Goal: Register for event/course

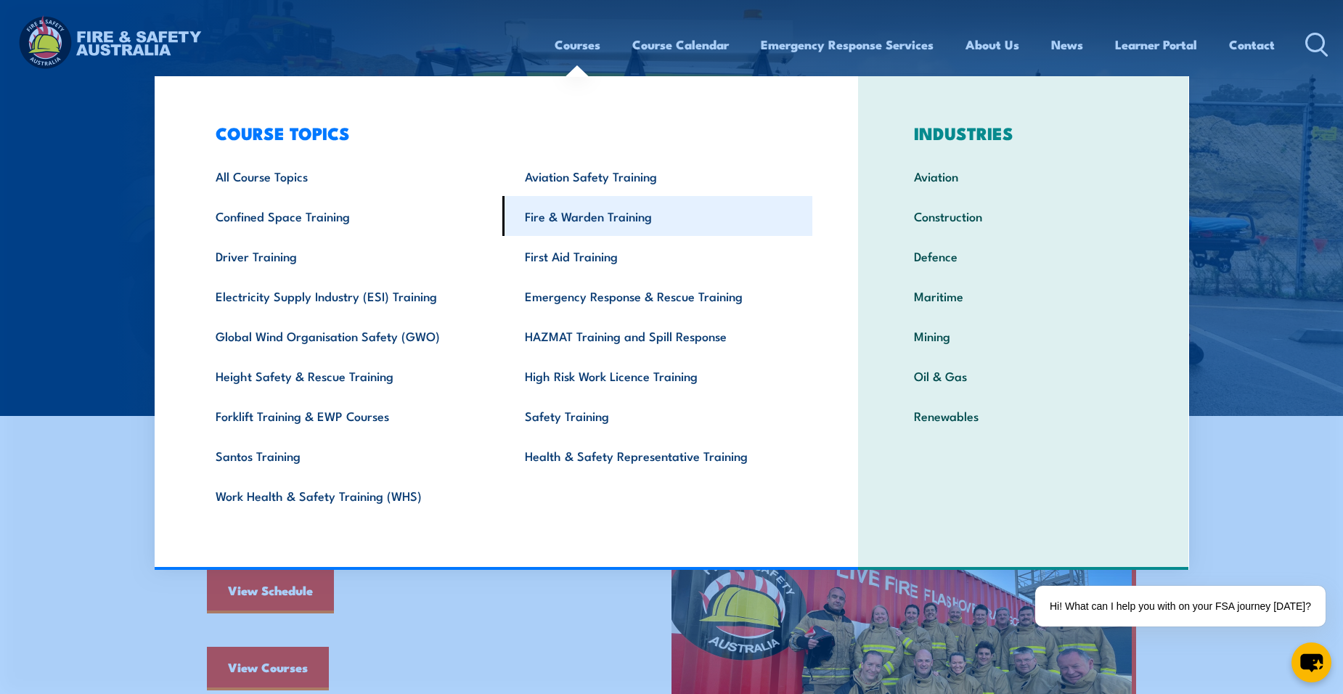
click at [624, 213] on link "Fire & Warden Training" at bounding box center [657, 216] width 310 height 40
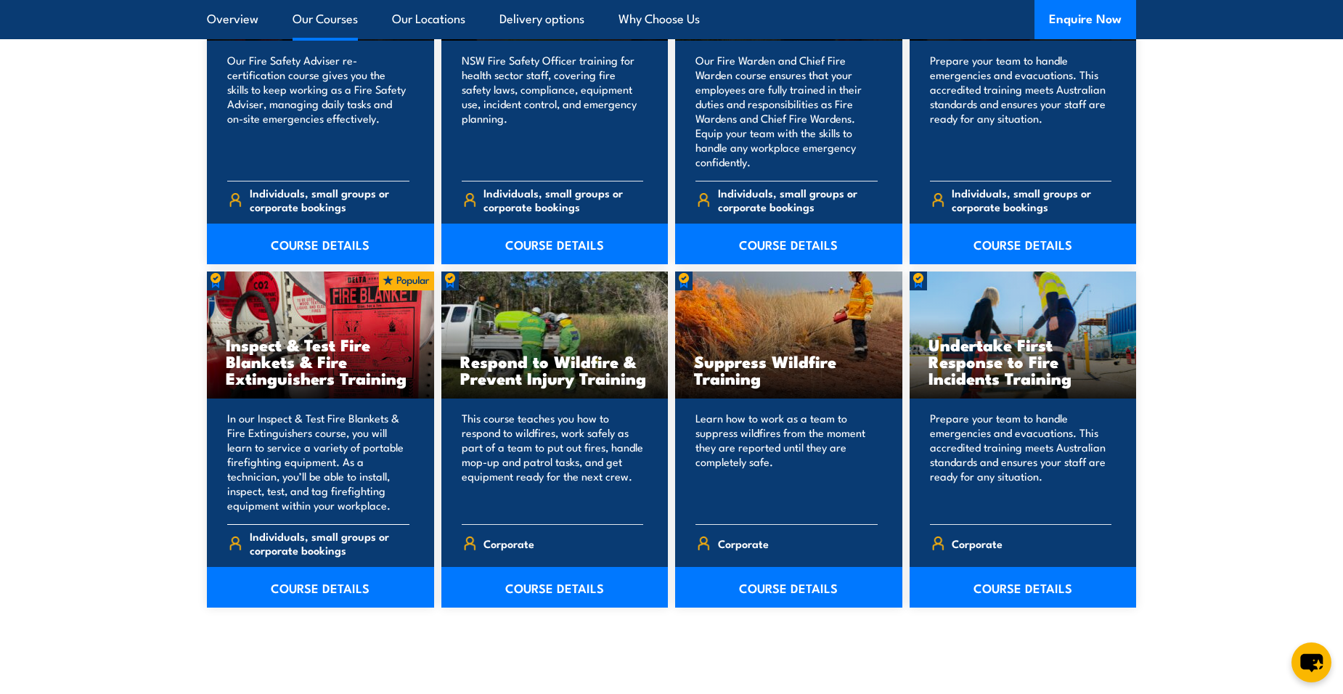
scroll to position [2178, 0]
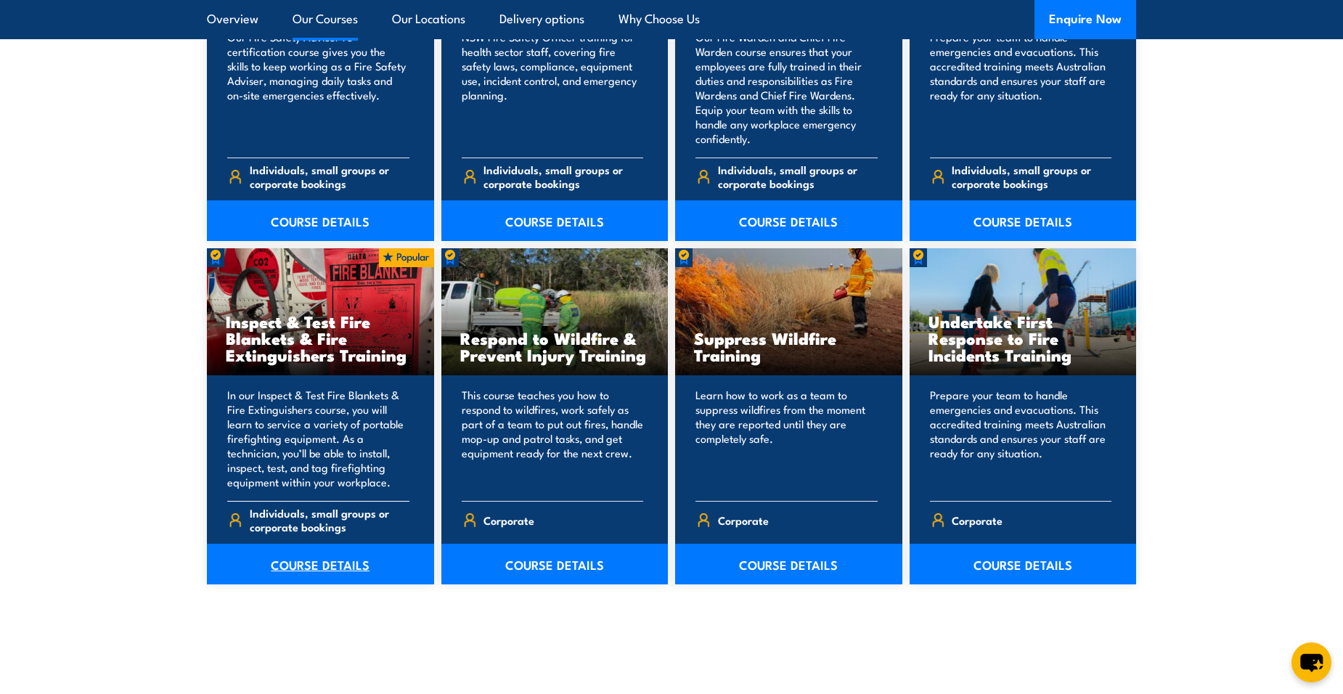
click at [322, 566] on link "COURSE DETAILS" at bounding box center [320, 564] width 227 height 41
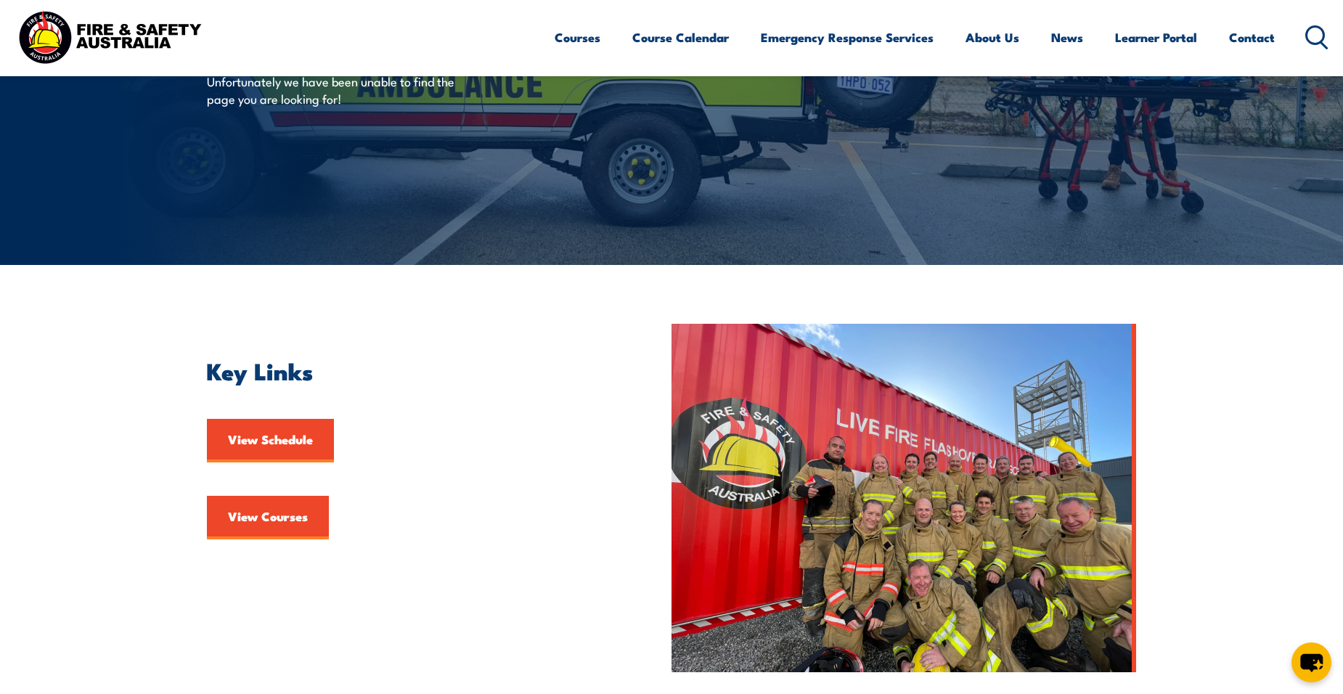
scroll to position [145, 0]
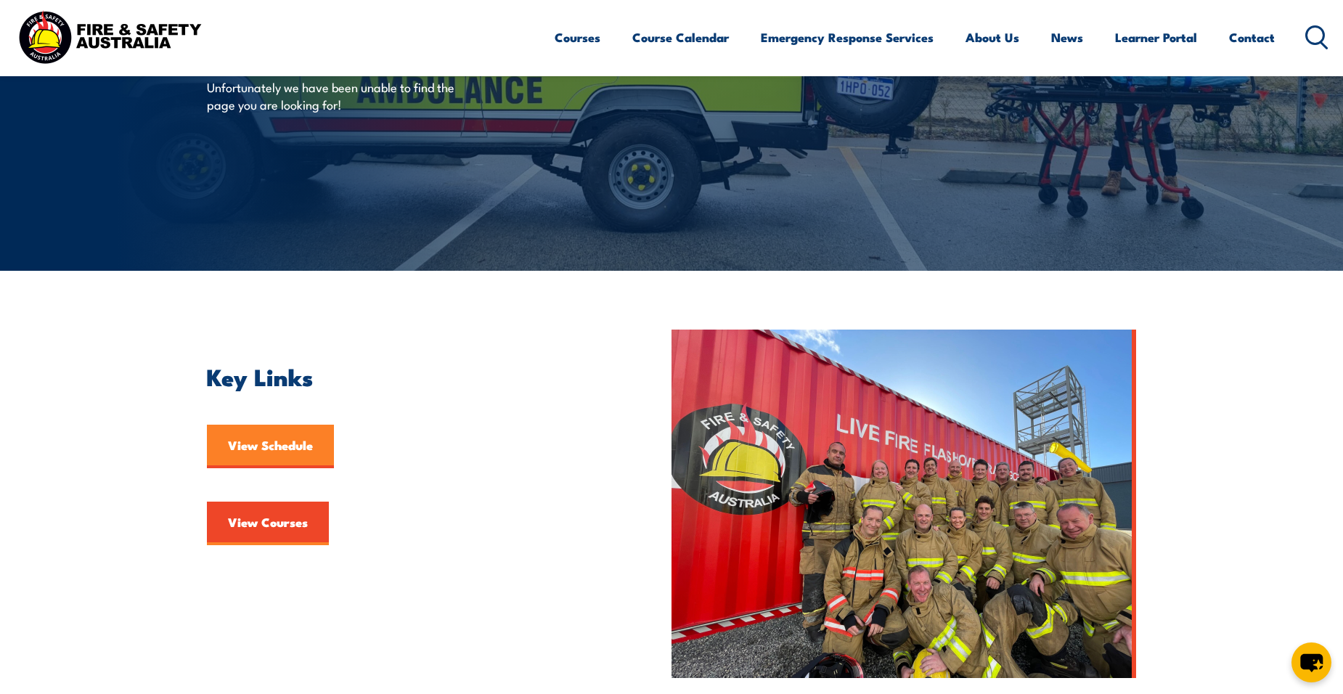
click at [286, 454] on link "View Schedule" at bounding box center [270, 447] width 127 height 44
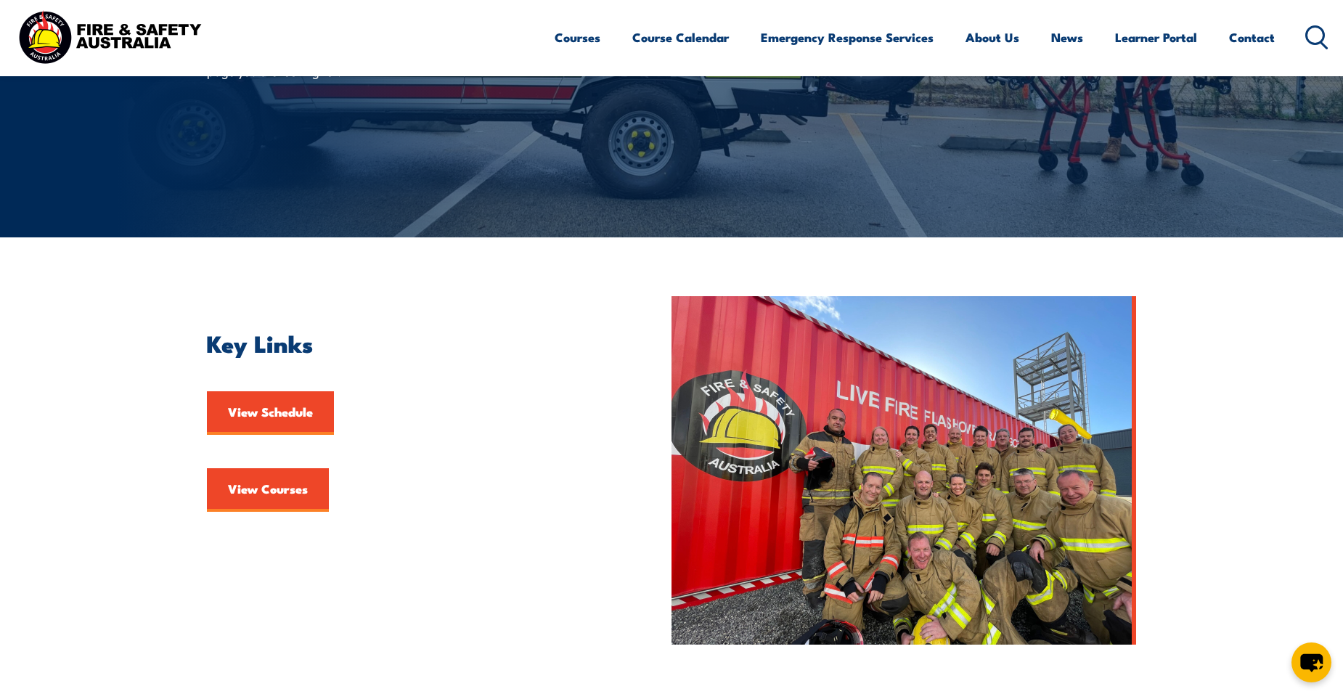
scroll to position [218, 0]
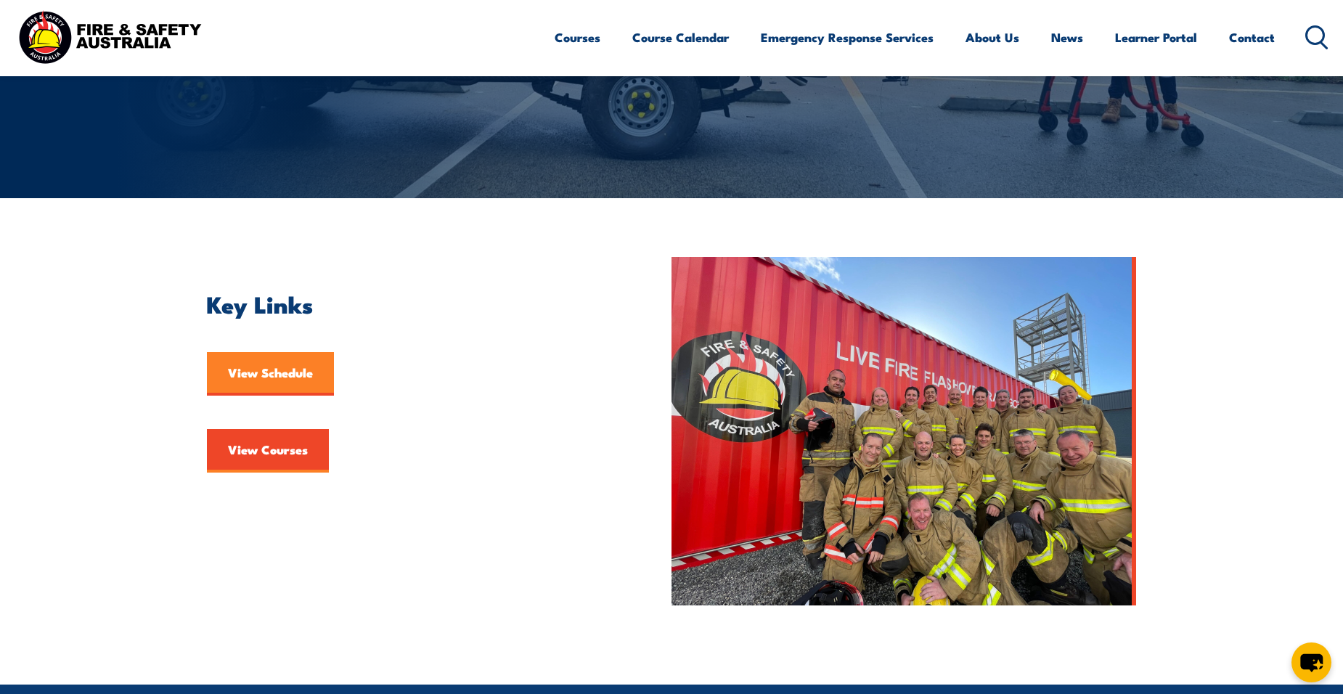
click at [300, 375] on link "View Schedule" at bounding box center [270, 374] width 127 height 44
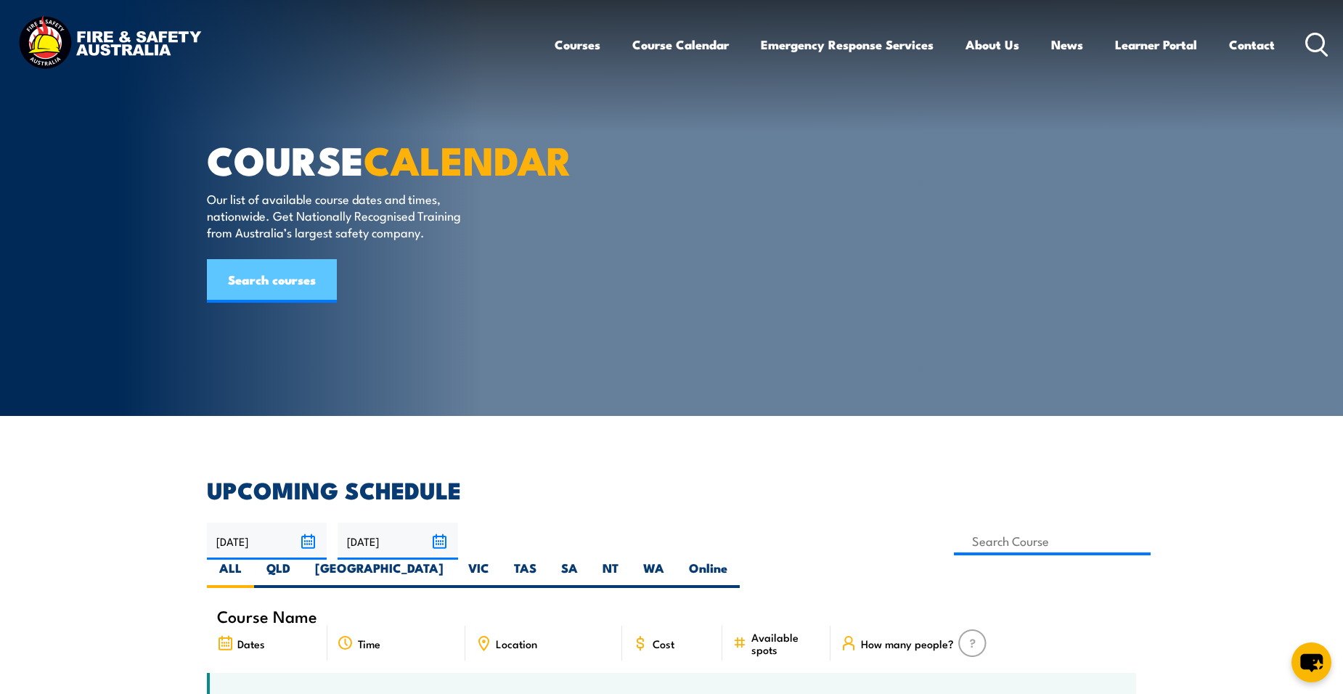
click at [265, 303] on link "Search courses" at bounding box center [272, 281] width 130 height 44
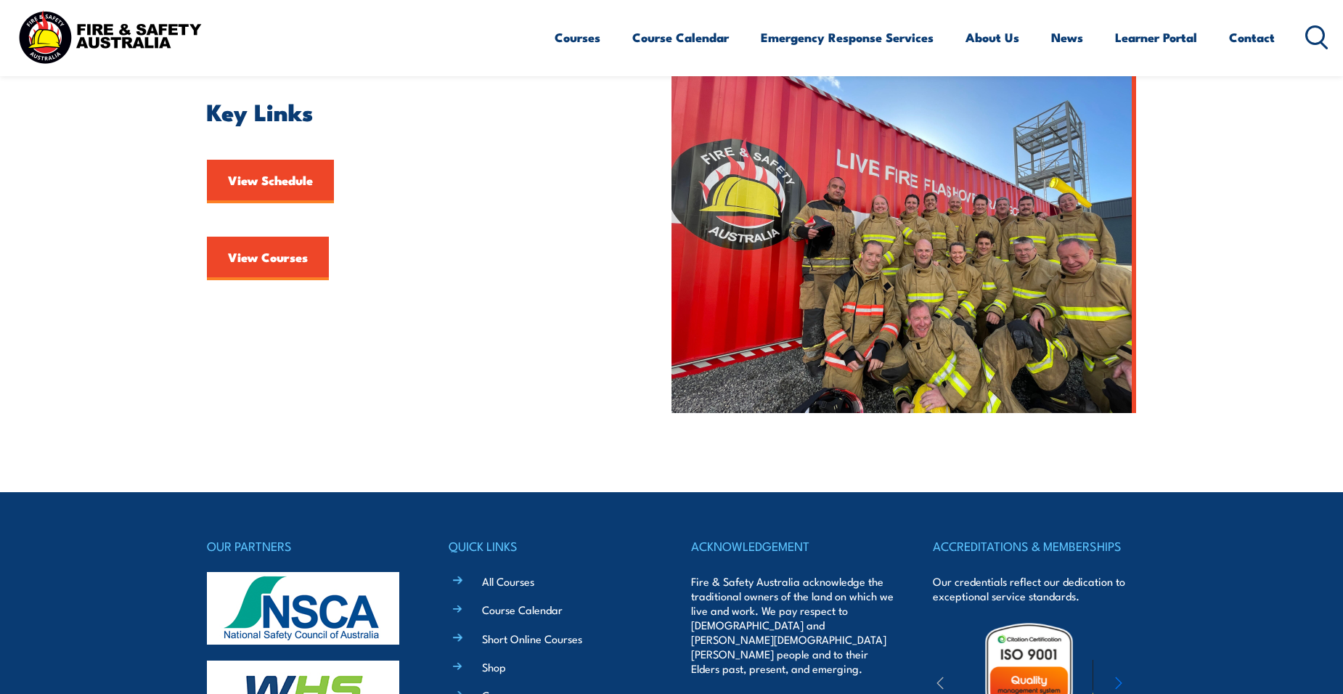
scroll to position [436, 0]
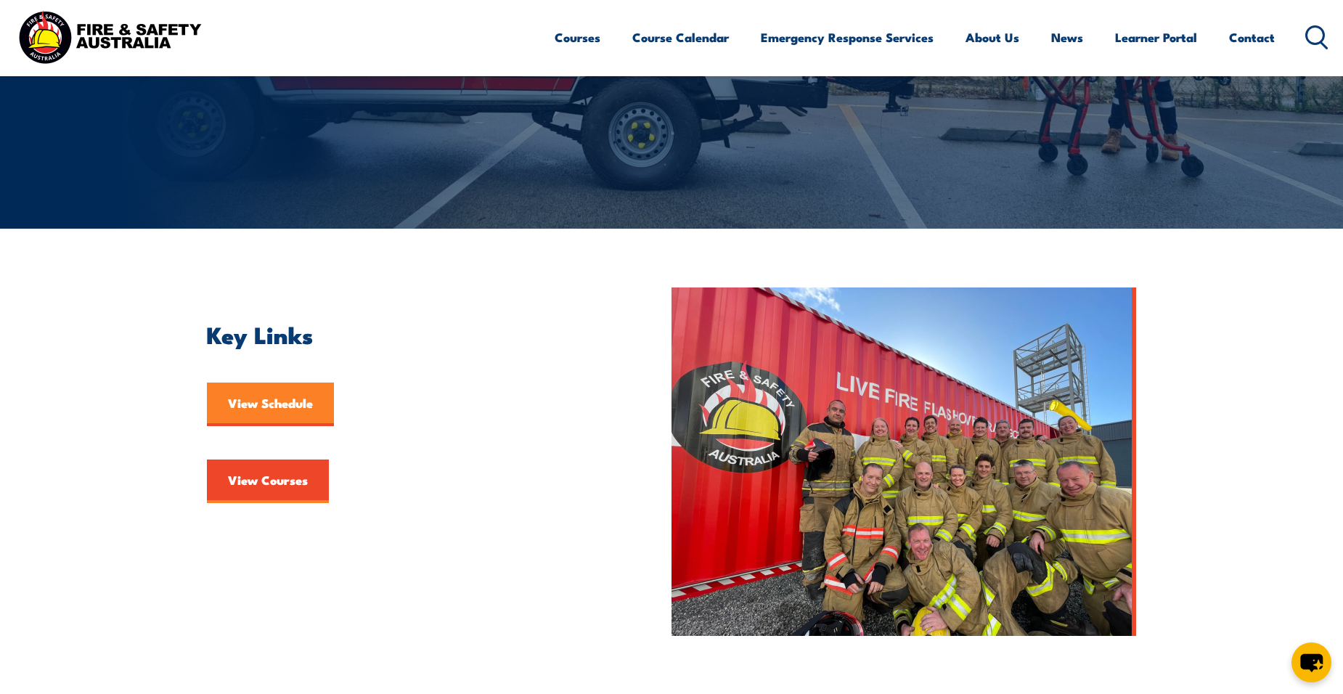
scroll to position [218, 0]
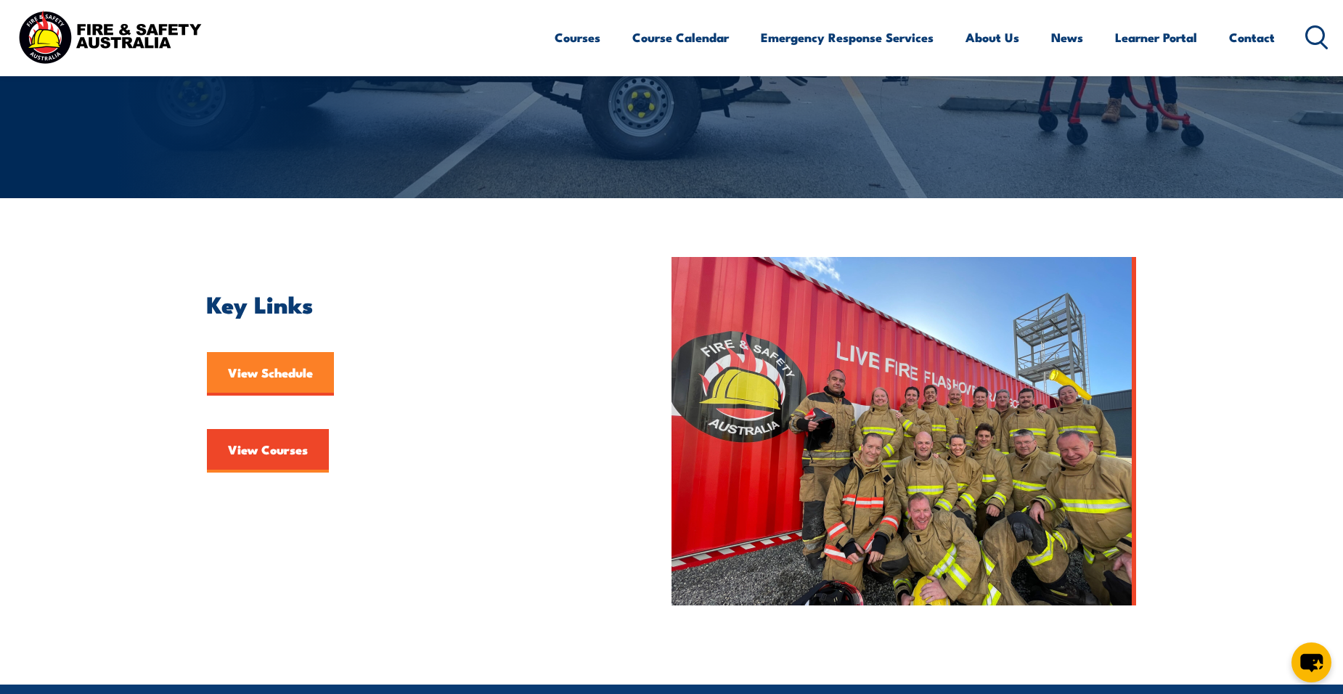
click at [288, 371] on link "View Schedule" at bounding box center [270, 374] width 127 height 44
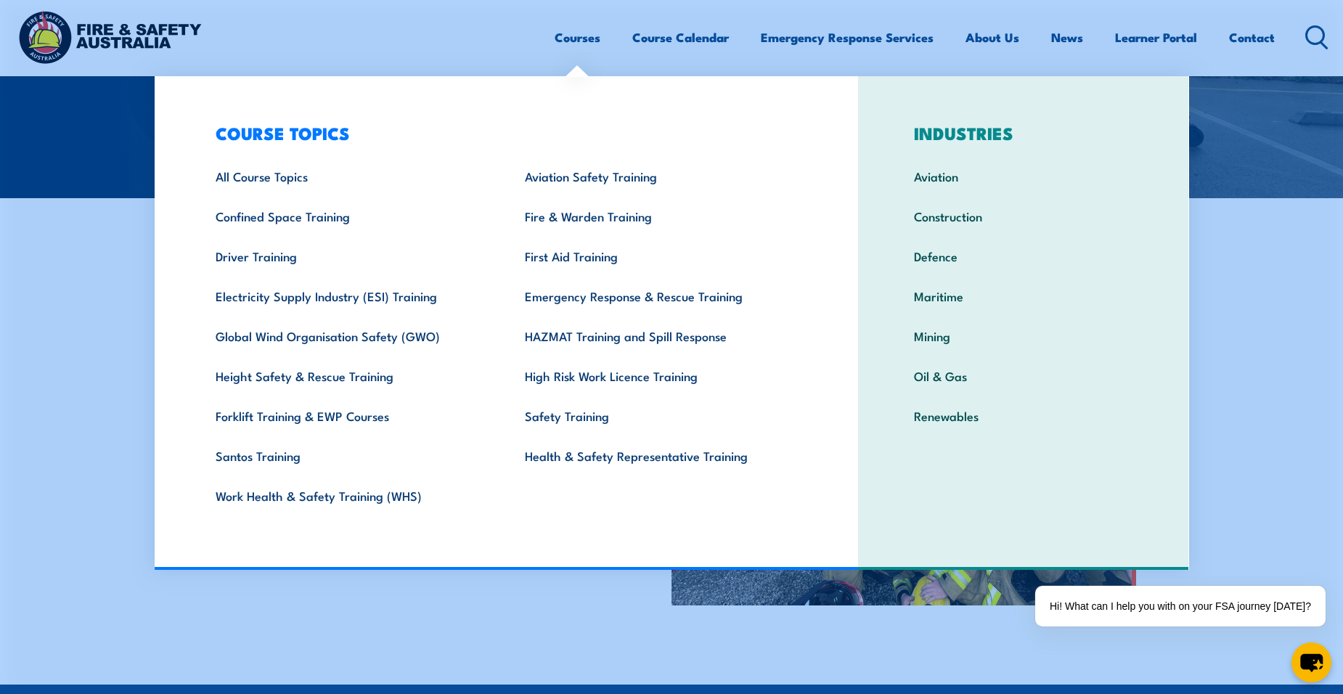
click at [582, 36] on link "Courses" at bounding box center [578, 37] width 46 height 38
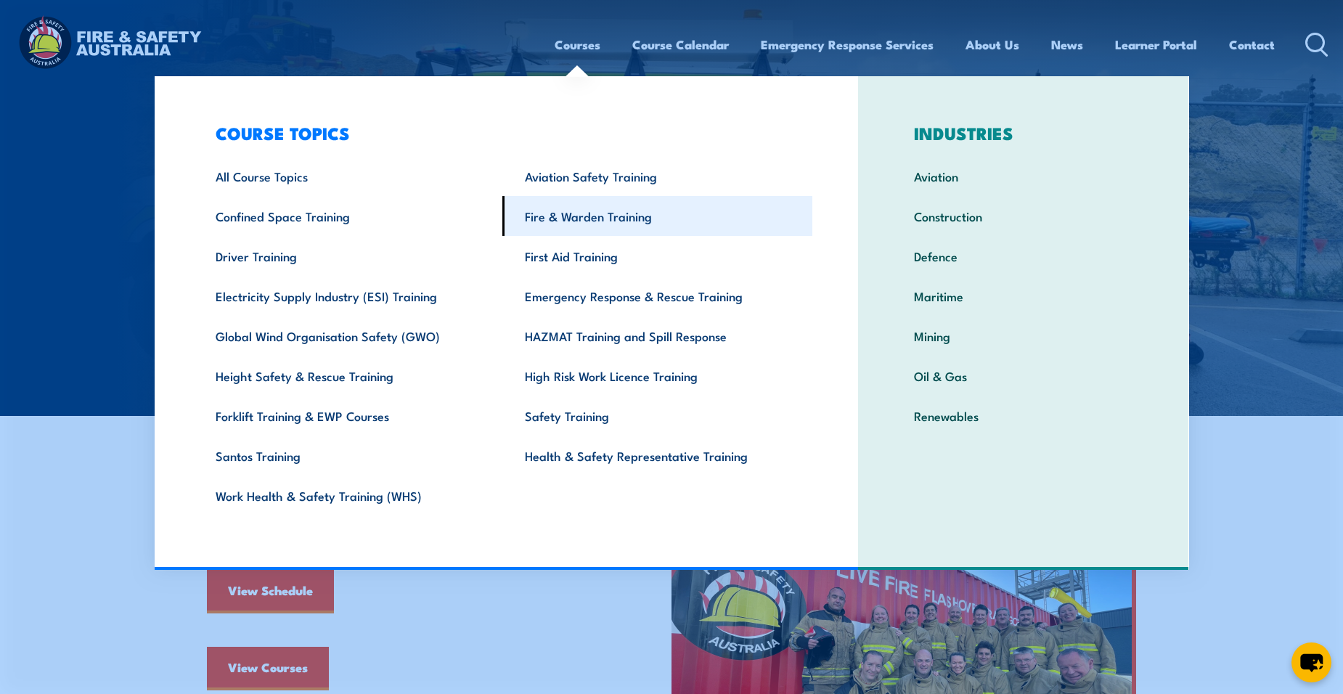
click at [589, 227] on link "Fire & Warden Training" at bounding box center [657, 216] width 310 height 40
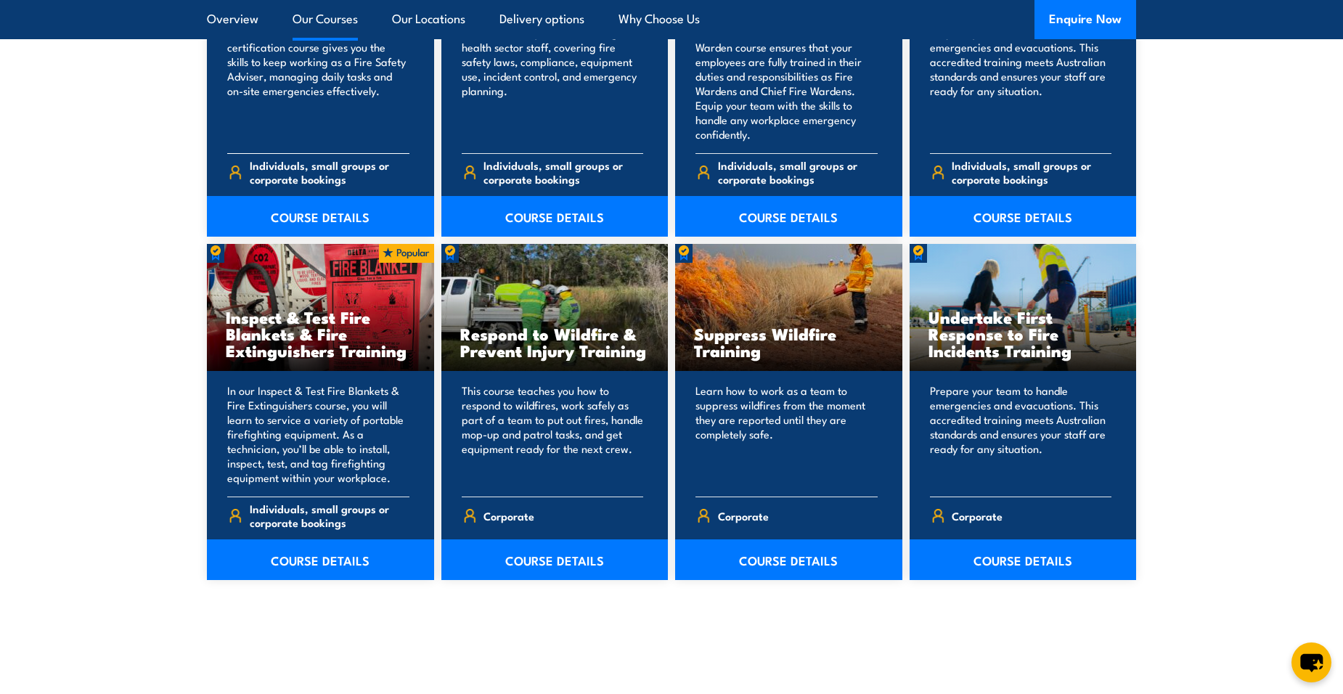
scroll to position [2106, 0]
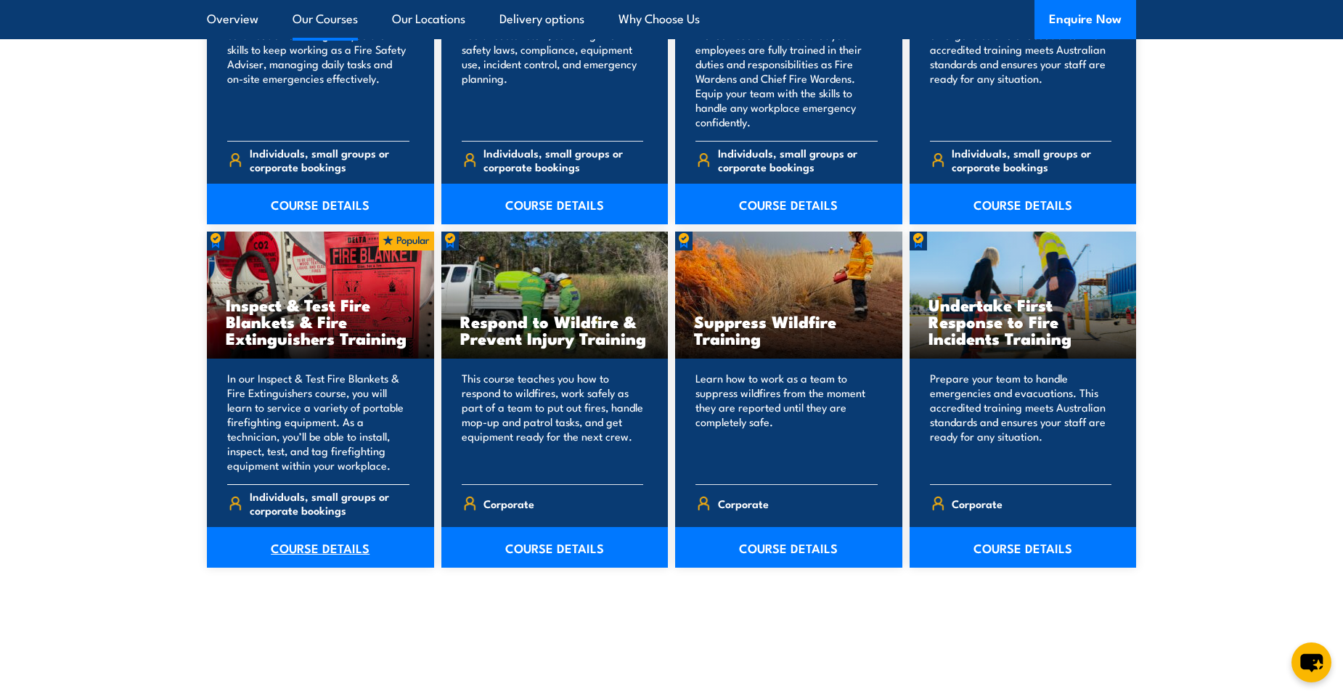
click at [306, 550] on link "COURSE DETAILS" at bounding box center [320, 547] width 227 height 41
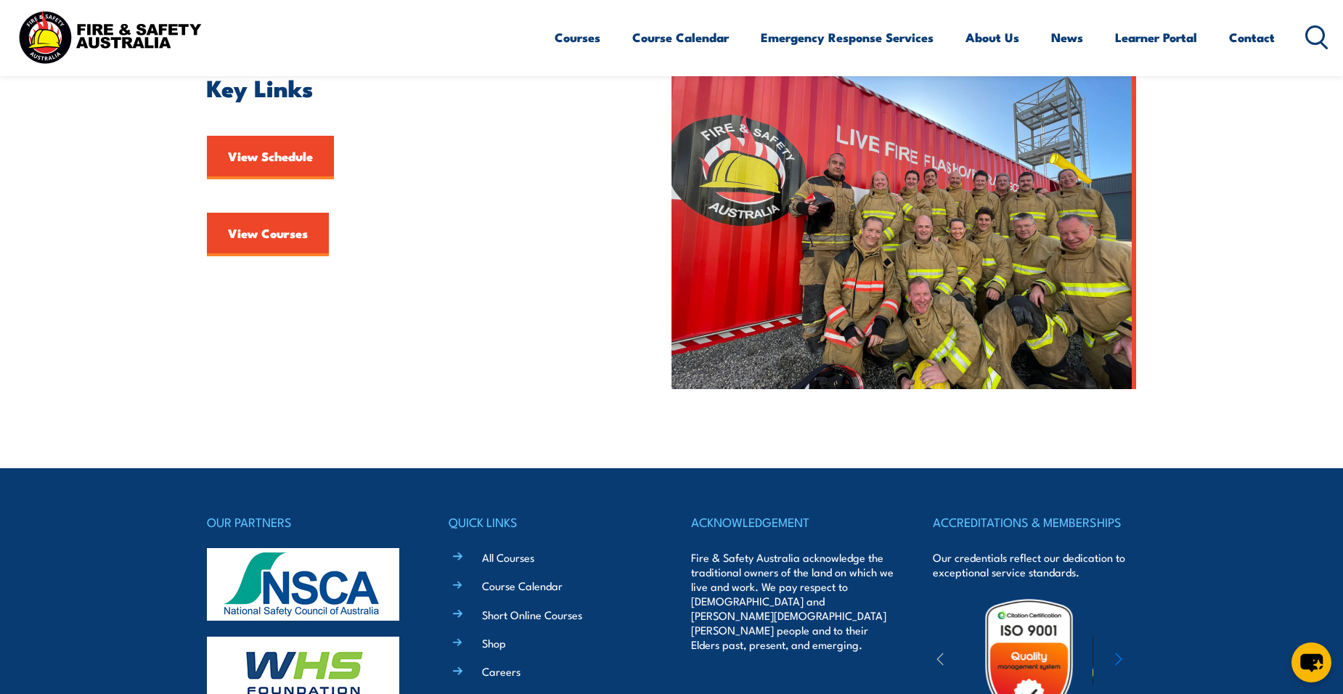
scroll to position [436, 0]
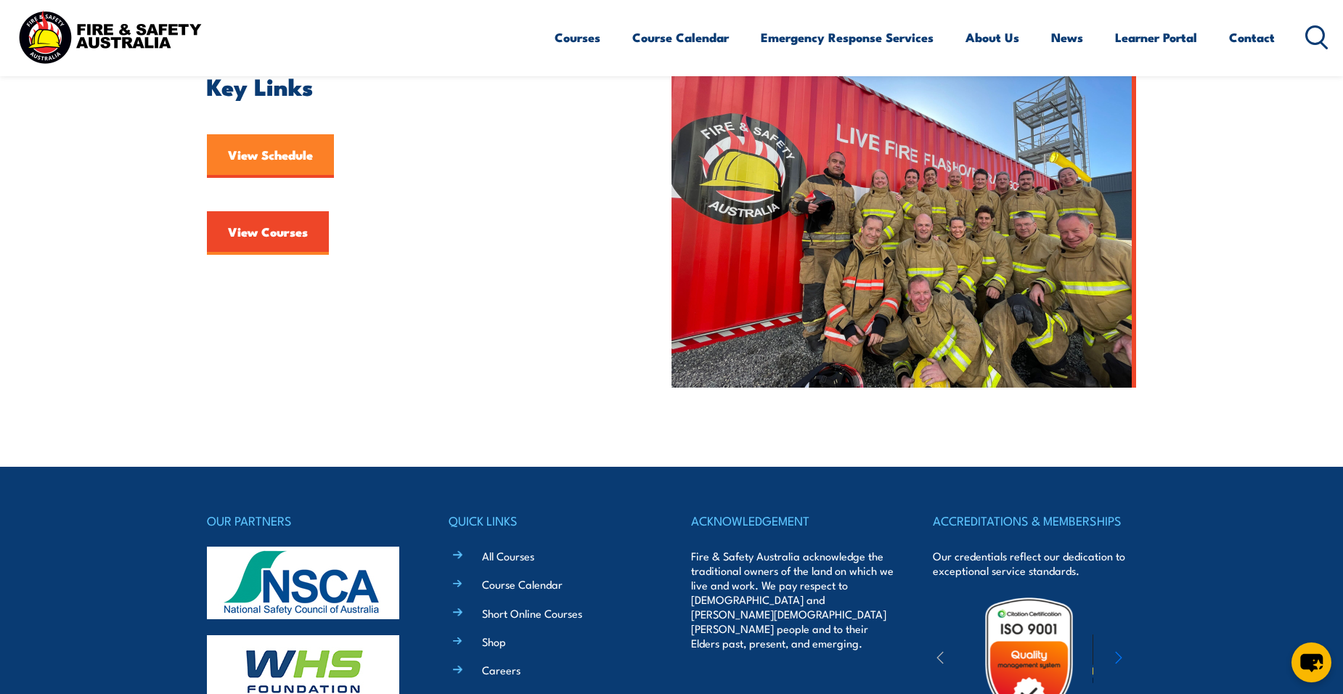
click at [261, 163] on link "View Schedule" at bounding box center [270, 156] width 127 height 44
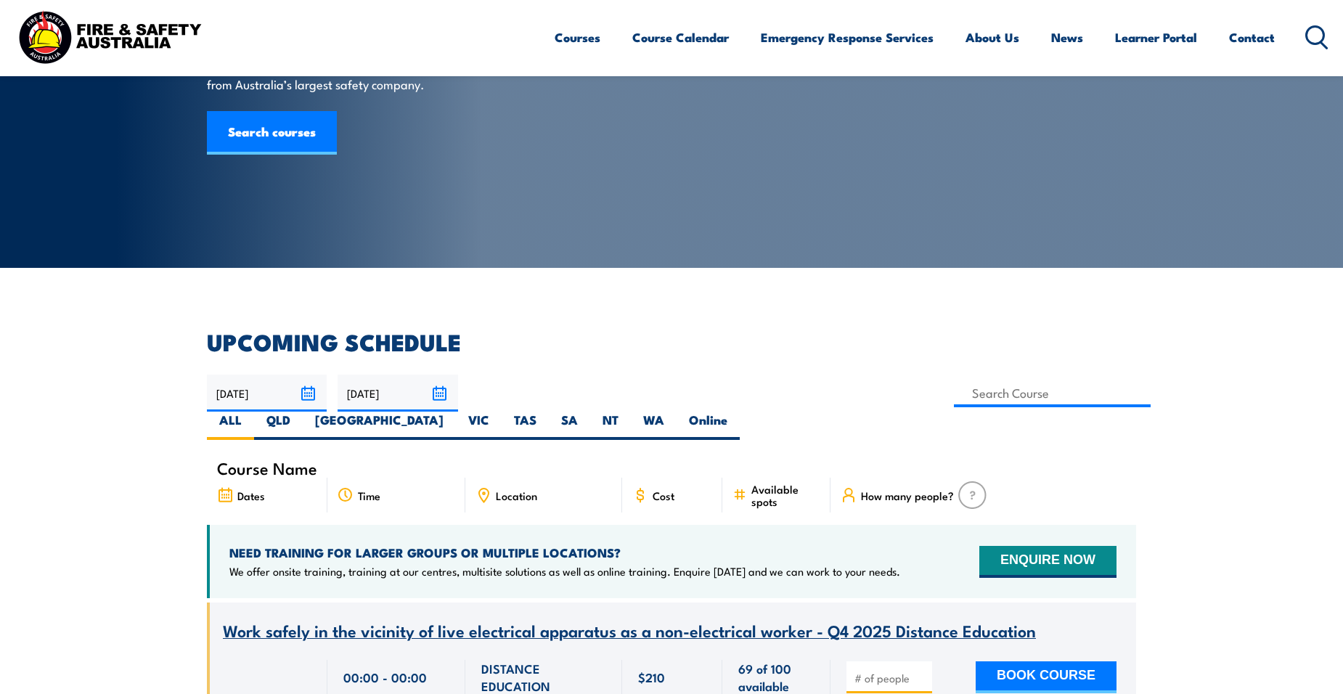
scroll to position [145, 0]
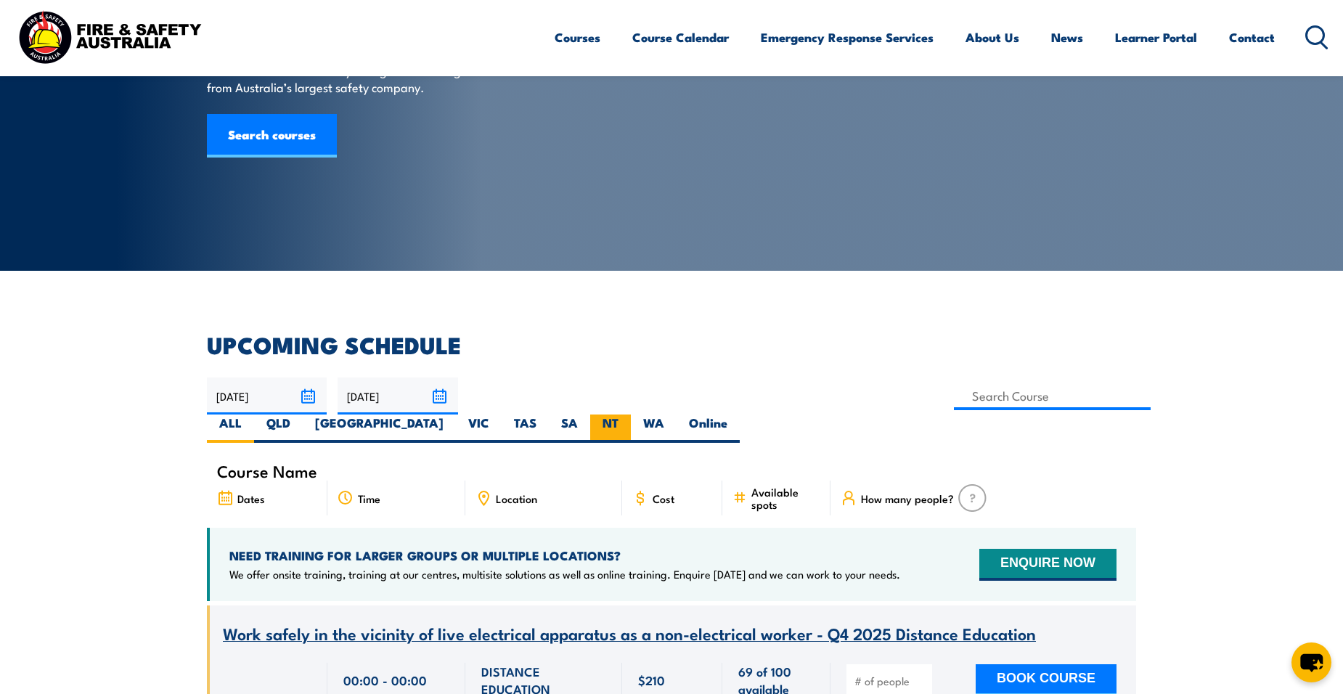
click at [631, 415] on label "NT" at bounding box center [610, 429] width 41 height 28
click at [628, 415] on input "NT" at bounding box center [623, 419] width 9 height 9
radio input "true"
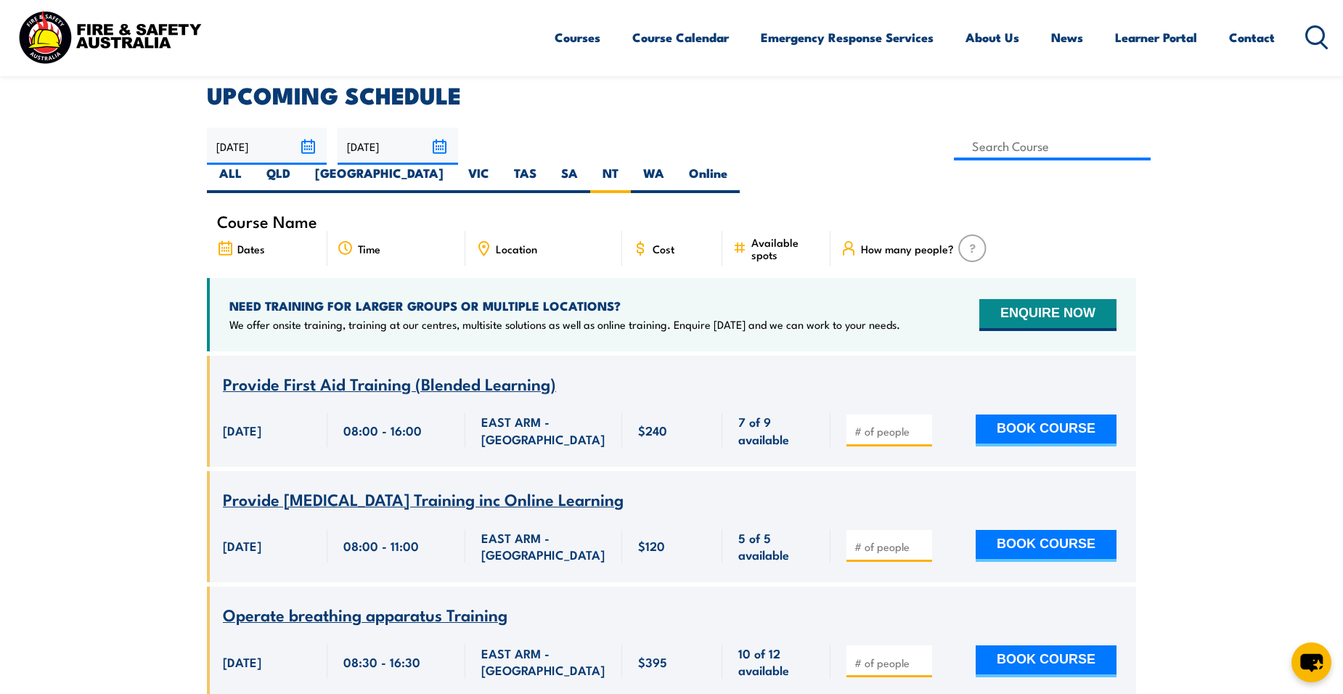
scroll to position [436, 0]
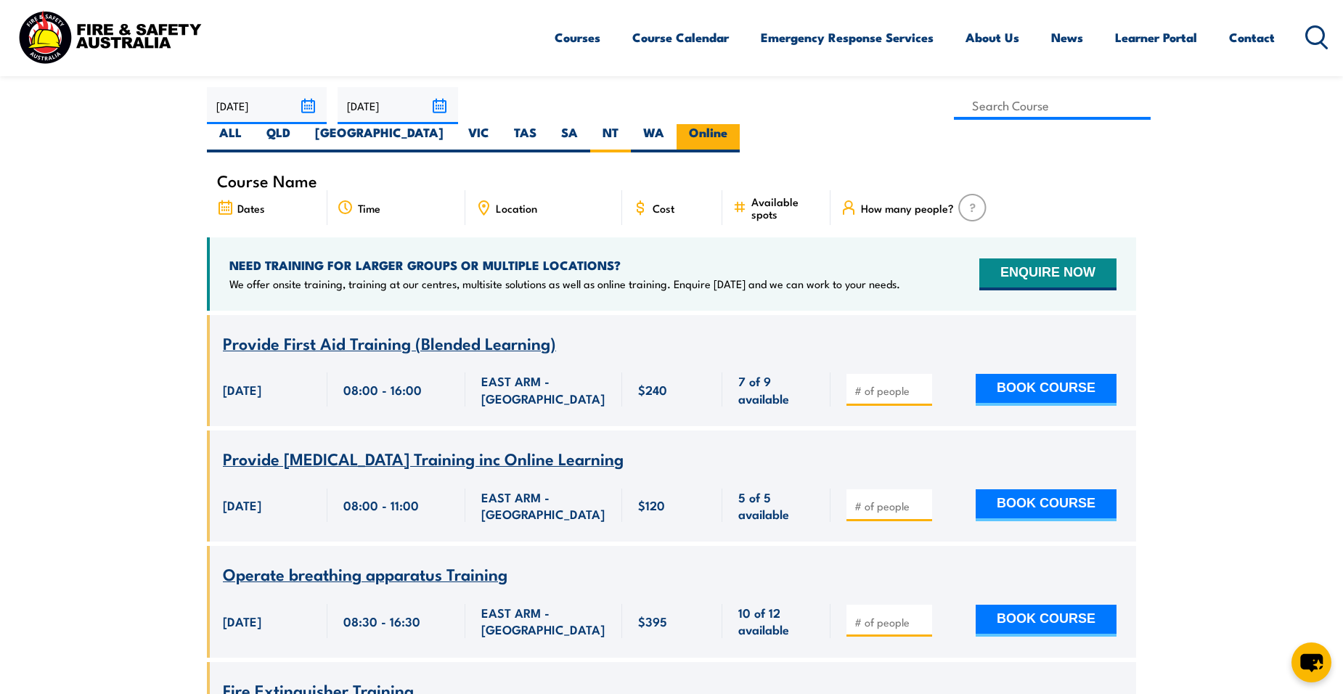
click at [740, 124] on label "Online" at bounding box center [708, 138] width 63 height 28
click at [737, 124] on input "Online" at bounding box center [731, 128] width 9 height 9
radio input "true"
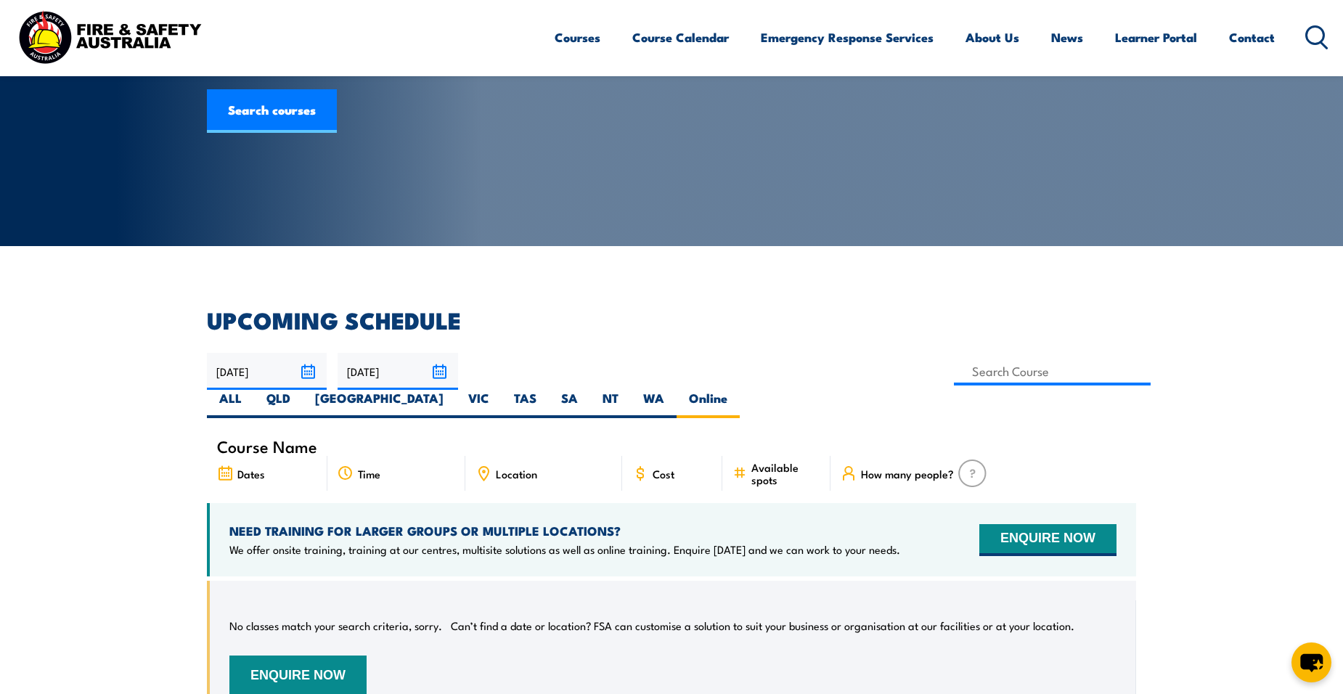
scroll to position [145, 0]
